Goal: Task Accomplishment & Management: Complete application form

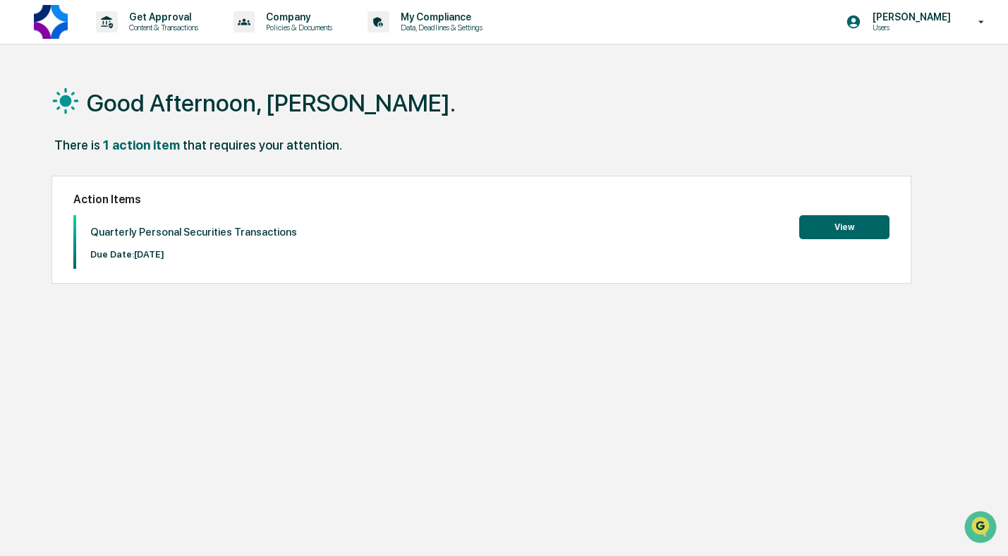
click at [865, 226] on button "View" at bounding box center [844, 227] width 90 height 24
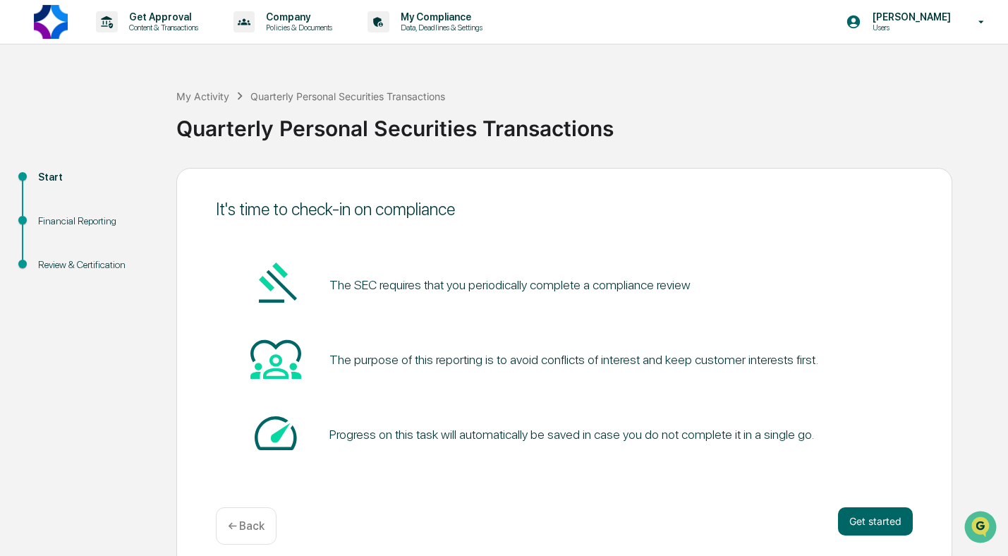
scroll to position [13, 0]
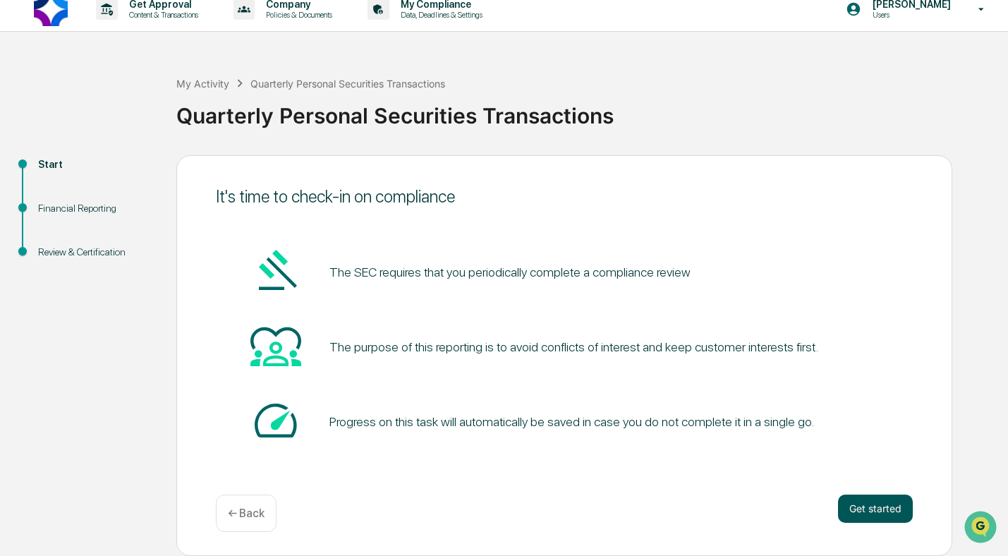
click at [874, 508] on button "Get started" at bounding box center [875, 508] width 75 height 28
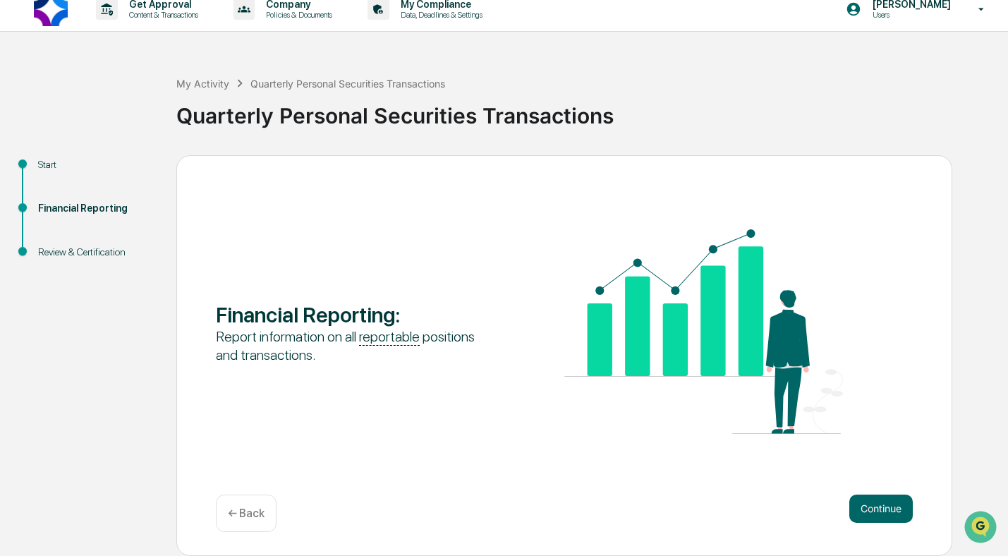
click at [874, 508] on button "Continue" at bounding box center [880, 508] width 63 height 28
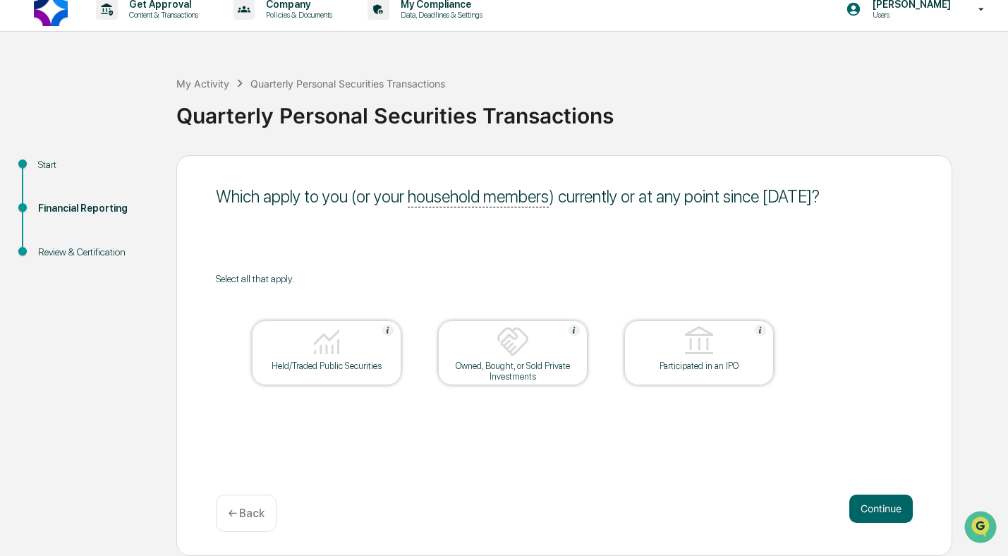
click at [874, 508] on button "Continue" at bounding box center [880, 508] width 63 height 28
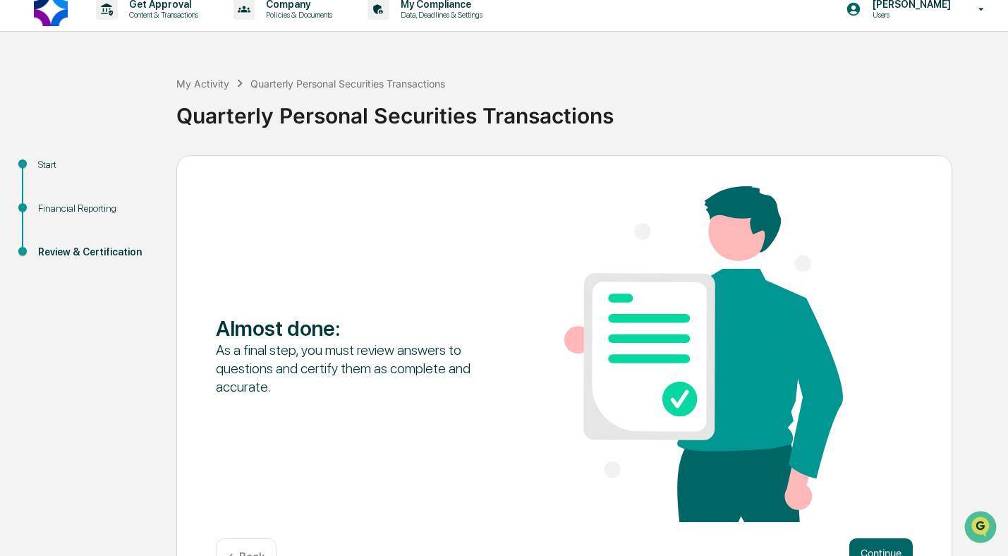
scroll to position [57, 0]
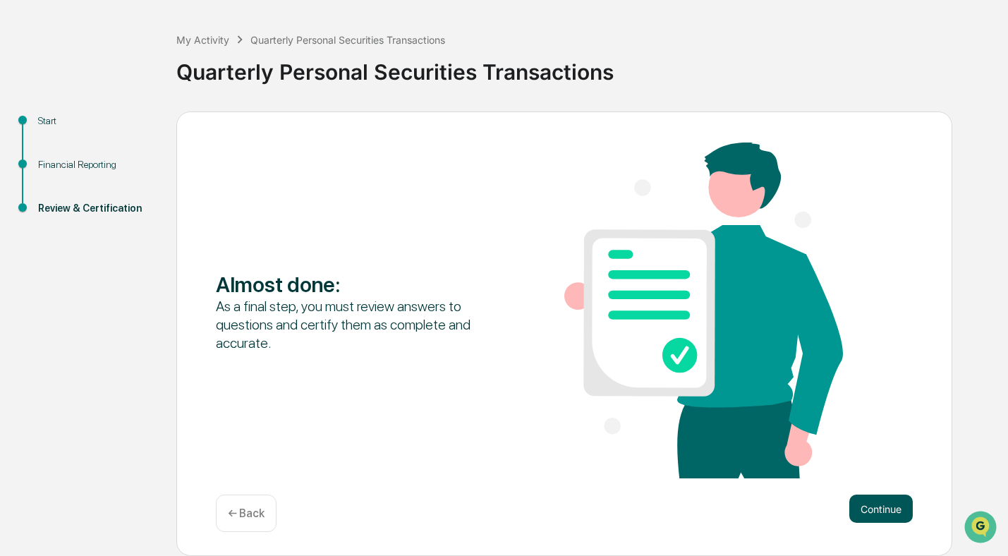
click at [874, 513] on button "Continue" at bounding box center [880, 508] width 63 height 28
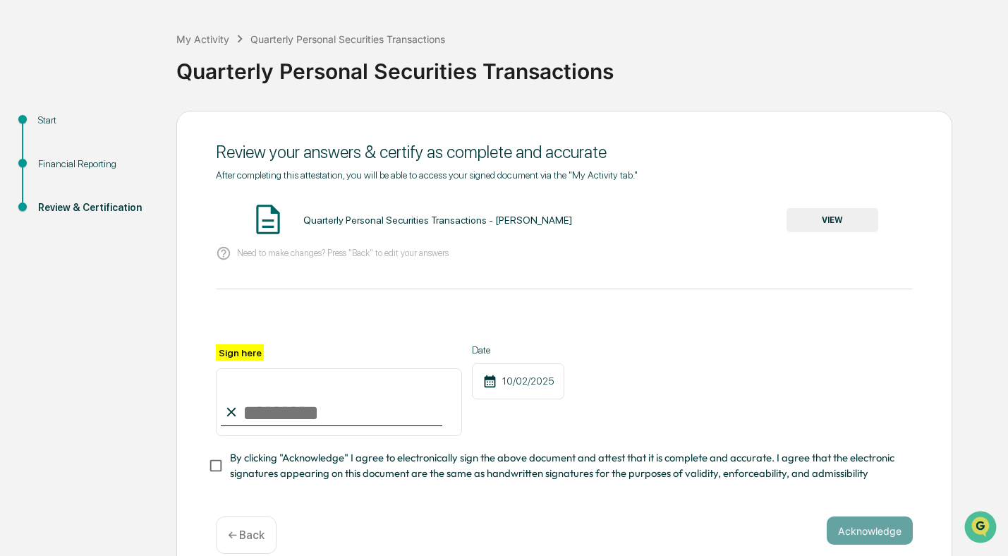
click at [265, 415] on input "Sign here" at bounding box center [339, 402] width 246 height 68
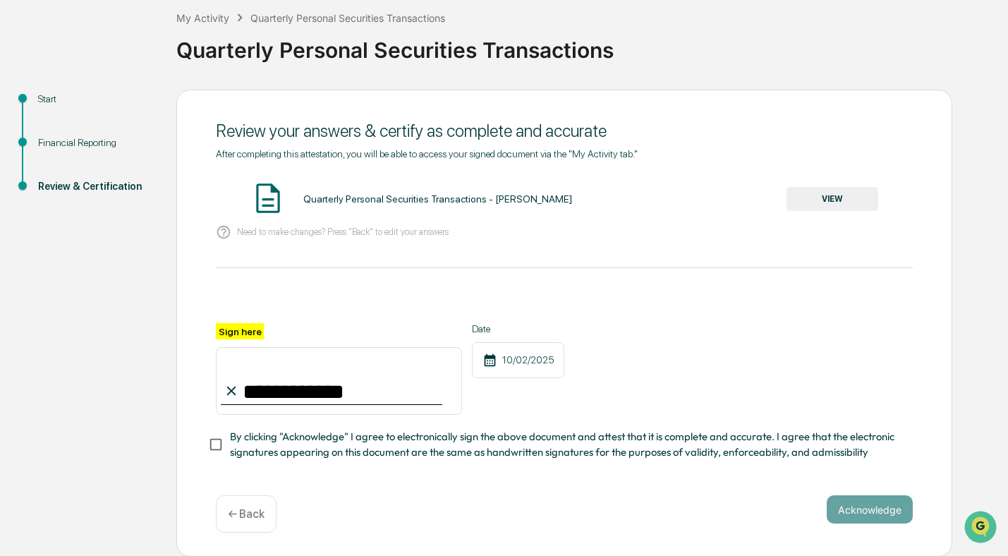
type input "**********"
click at [884, 513] on button "Acknowledge" at bounding box center [870, 509] width 86 height 28
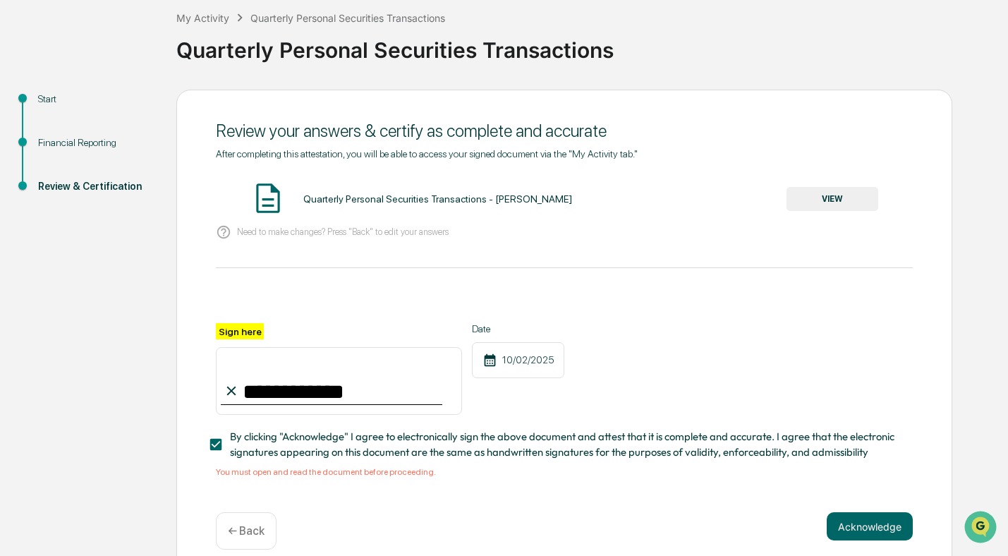
click at [810, 207] on button "VIEW" at bounding box center [832, 199] width 92 height 24
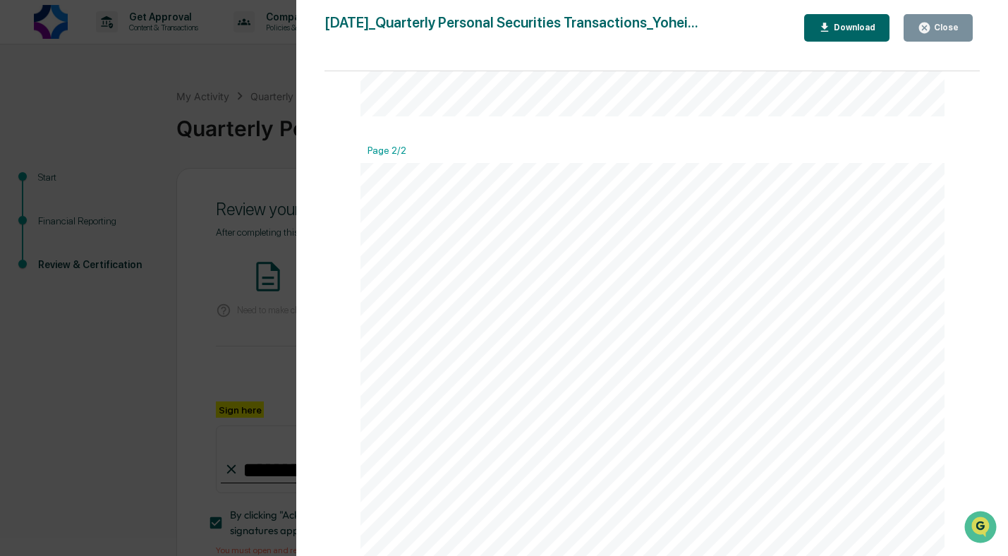
scroll to position [1248, 0]
click at [88, 293] on div "Version History [DATE] 05:11 AM [PERSON_NAME] [DATE]_Quarterly Personal Securit…" at bounding box center [504, 278] width 1008 height 556
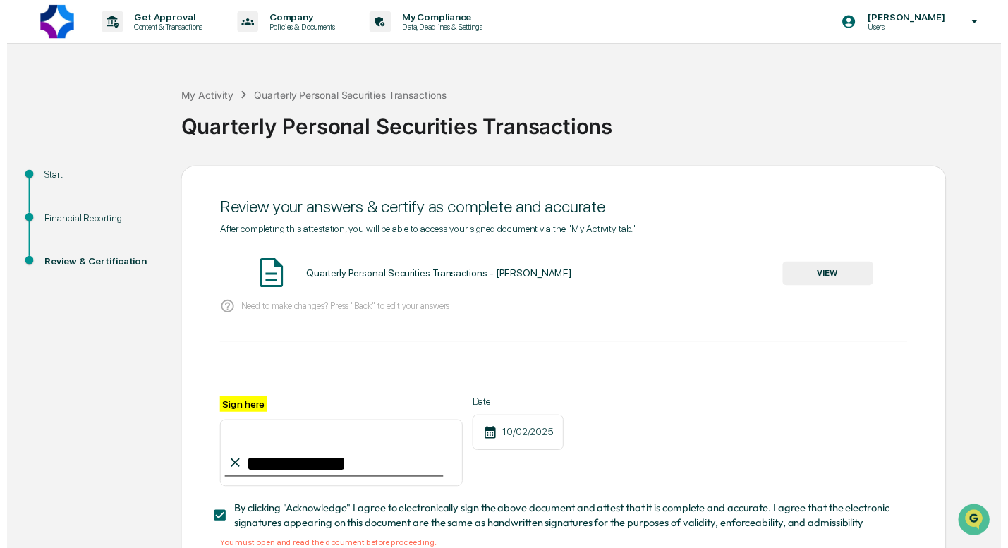
scroll to position [95, 0]
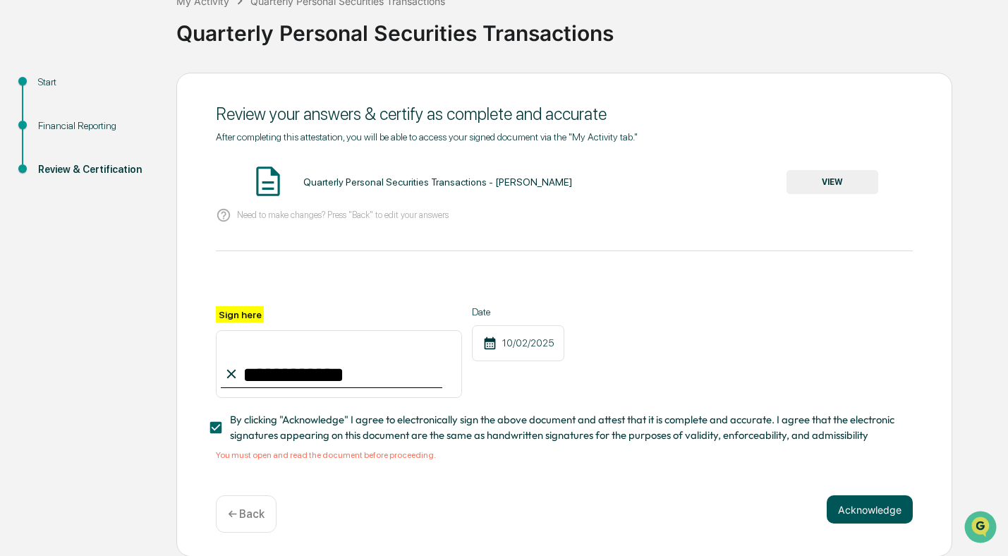
click at [871, 519] on button "Acknowledge" at bounding box center [870, 509] width 86 height 28
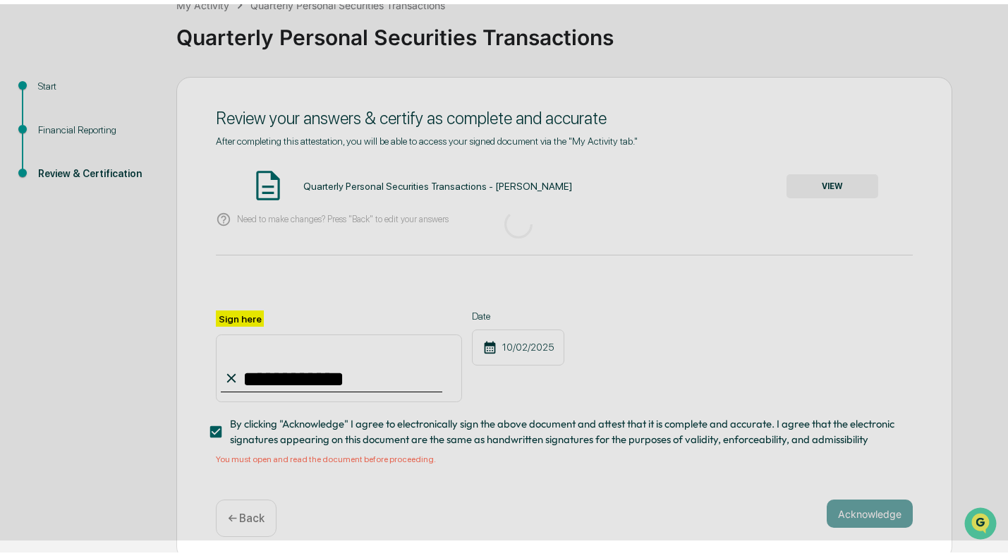
scroll to position [13, 0]
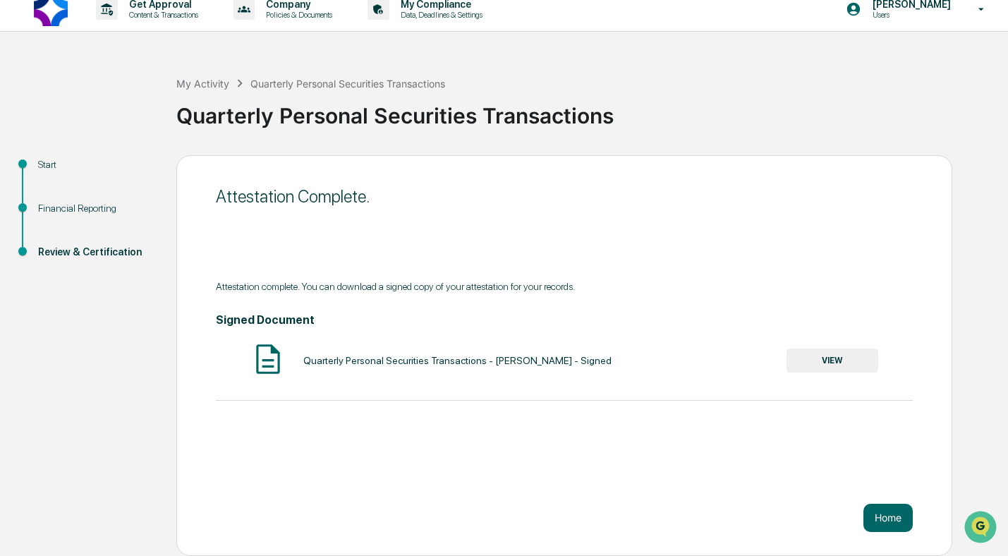
click at [583, 481] on div "Attestation Complete. Attestation complete. You can download a signed copy of y…" at bounding box center [564, 355] width 776 height 401
